Goal: Task Accomplishment & Management: Complete application form

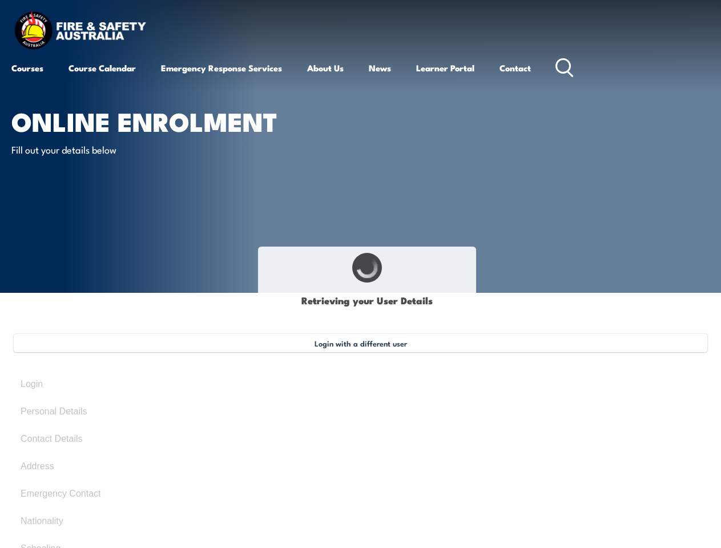
select select "Mr"
type input "Fesehaye"
type input "Yared"
type input "[DATE]"
type input "CD6BSFVT6U"
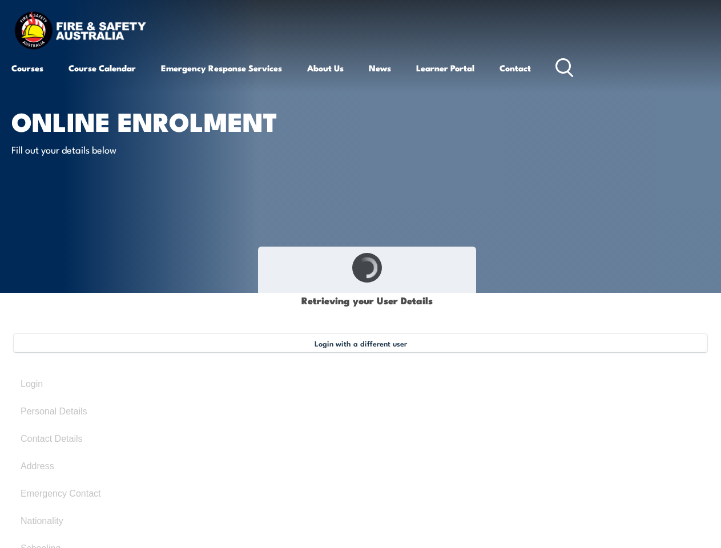
select select "M"
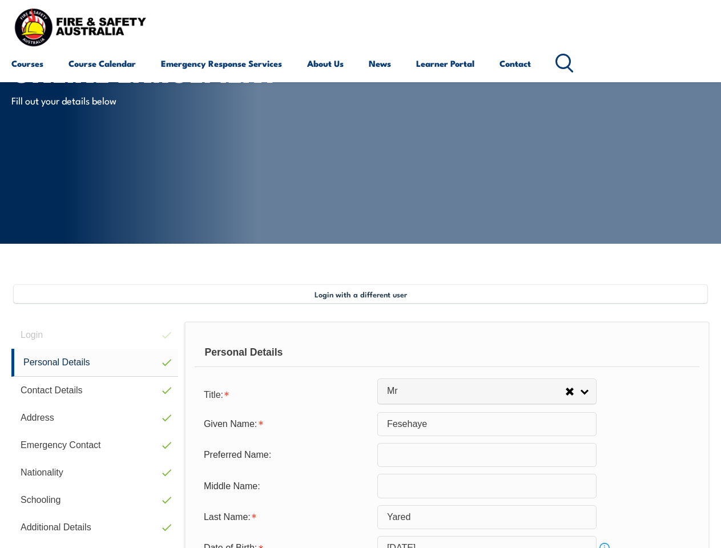
scroll to position [277, 0]
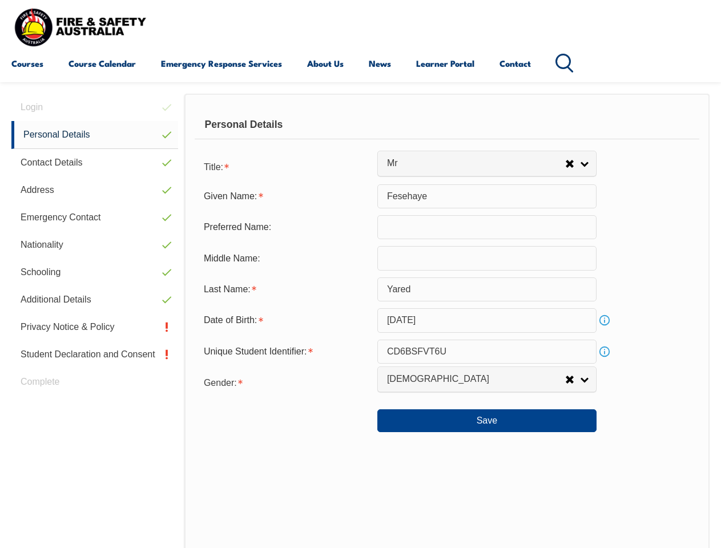
click at [360, 135] on div "Personal Details" at bounding box center [447, 125] width 504 height 29
click at [360, 321] on div "Date of Birth:" at bounding box center [286, 320] width 183 height 22
click at [95, 107] on div "Login Personal Details Contact Details Address Emergency Contact Nationality Sc…" at bounding box center [97, 390] width 173 height 593
click at [95, 135] on link "Personal Details" at bounding box center [94, 135] width 167 height 28
click at [95, 163] on link "Contact Details" at bounding box center [94, 162] width 167 height 27
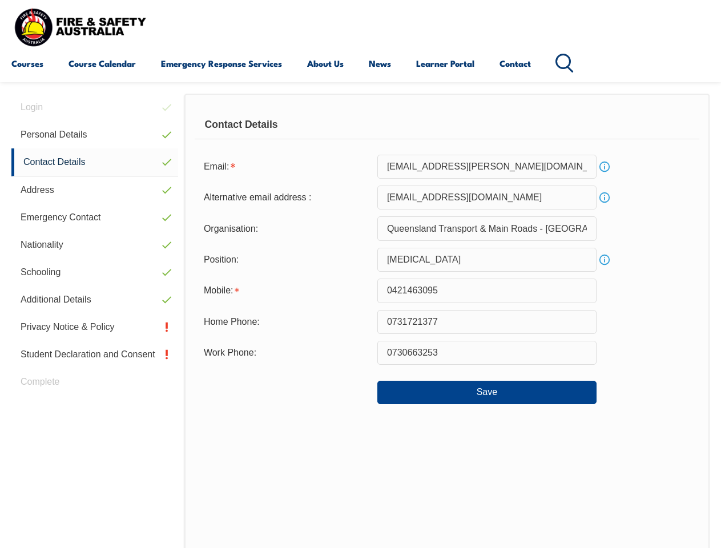
click at [95, 190] on link "Address" at bounding box center [94, 189] width 167 height 27
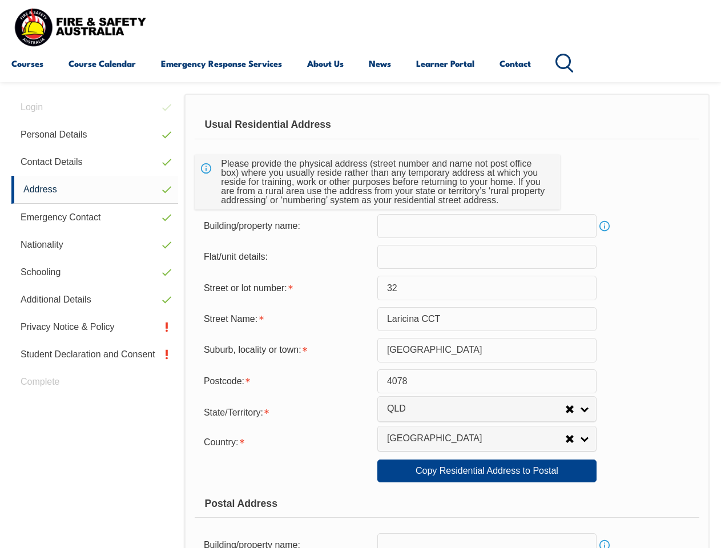
click at [95, 217] on link "Emergency Contact" at bounding box center [94, 217] width 167 height 27
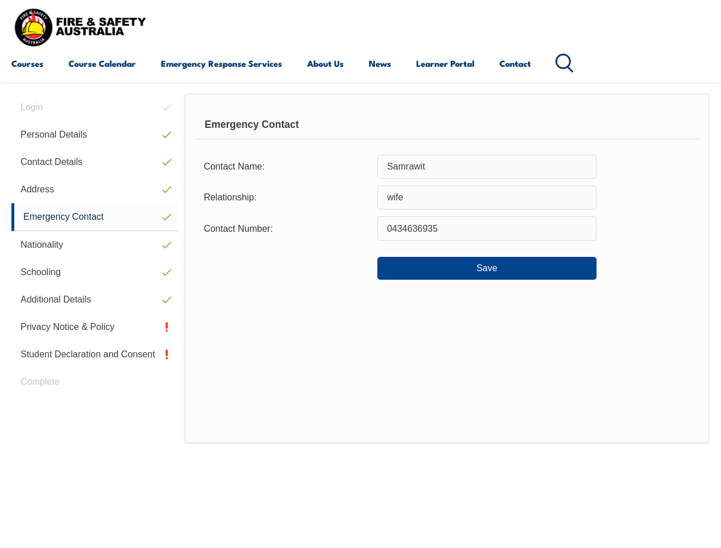
click at [95, 245] on link "Nationality" at bounding box center [94, 244] width 167 height 27
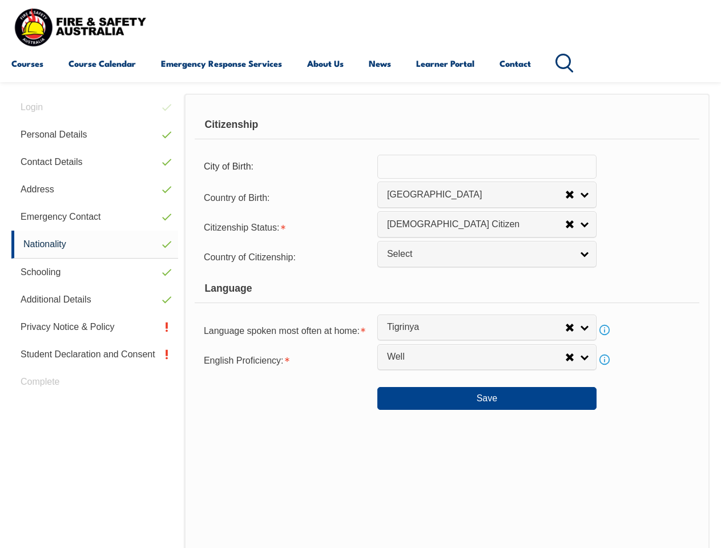
click at [95, 272] on link "Schooling" at bounding box center [94, 271] width 167 height 27
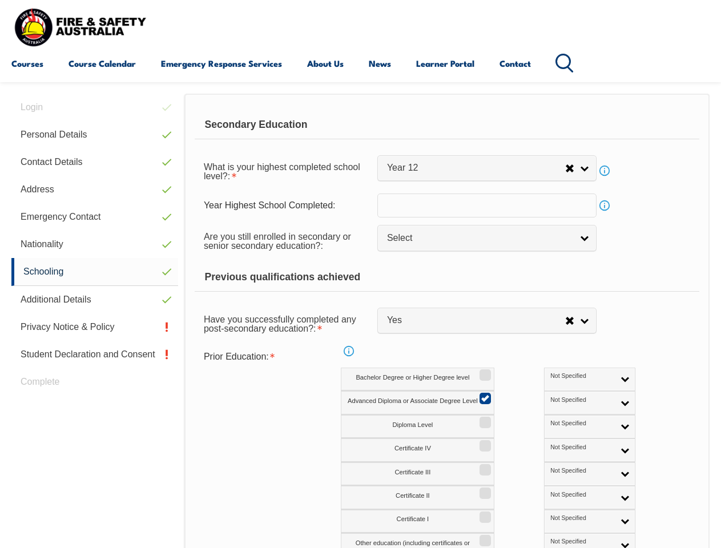
click at [95, 300] on link "Additional Details" at bounding box center [94, 299] width 167 height 27
